Goal: Register for event/course

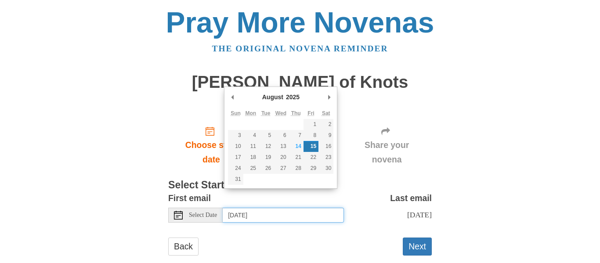
click at [292, 208] on input "[DATE]" at bounding box center [283, 215] width 121 height 15
click at [253, 218] on form "First email Select Date [DATE] Last email [DATE] Selecting [DATE] as the start …" at bounding box center [299, 227] width 263 height 73
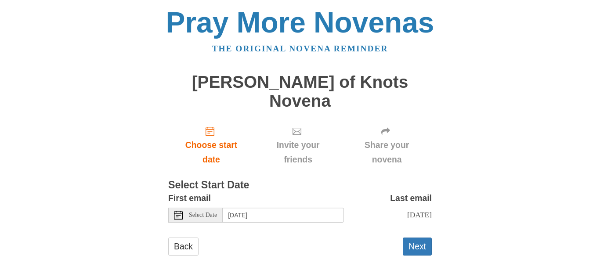
click at [409, 210] on span "[DATE]" at bounding box center [419, 214] width 25 height 9
click at [418, 238] on button "Next" at bounding box center [417, 247] width 29 height 18
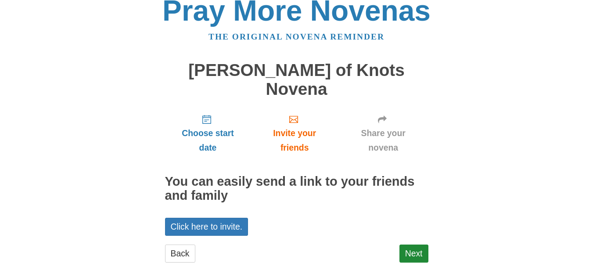
scroll to position [18, 0]
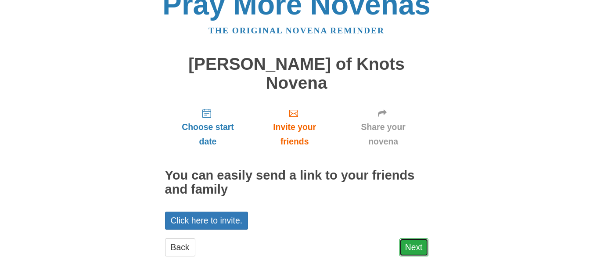
click at [407, 238] on link "Next" at bounding box center [414, 247] width 29 height 18
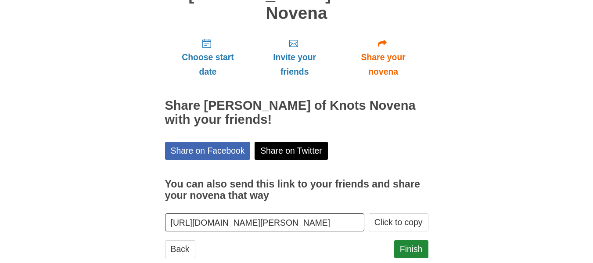
scroll to position [90, 0]
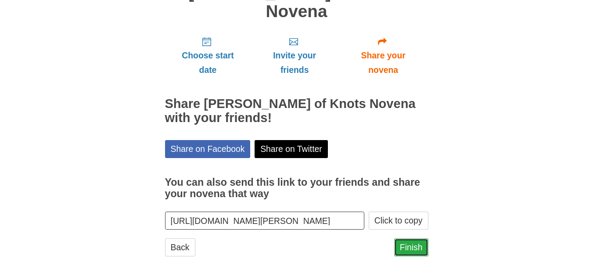
click at [414, 238] on link "Finish" at bounding box center [411, 247] width 34 height 18
